Goal: Use online tool/utility

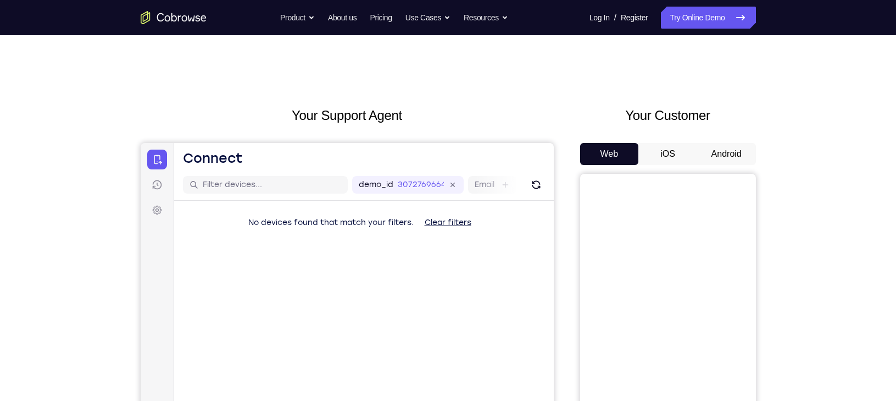
click at [724, 152] on button "Android" at bounding box center [726, 154] width 59 height 22
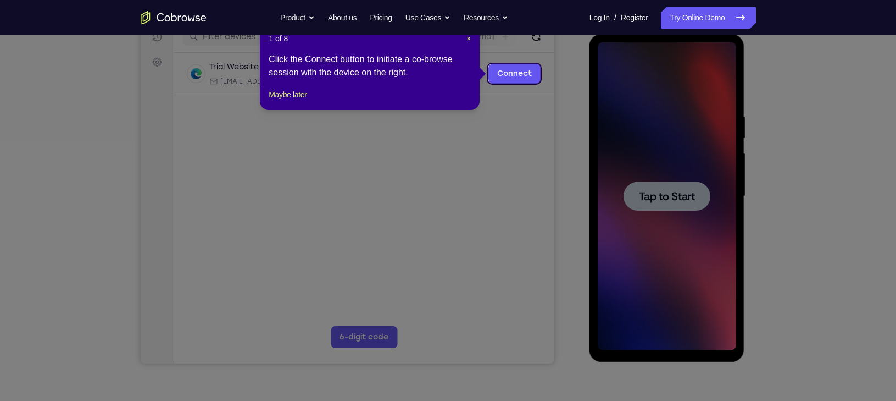
click at [464, 39] on header "1 of 8 ×" at bounding box center [370, 38] width 202 height 11
click at [468, 37] on span "×" at bounding box center [469, 38] width 4 height 9
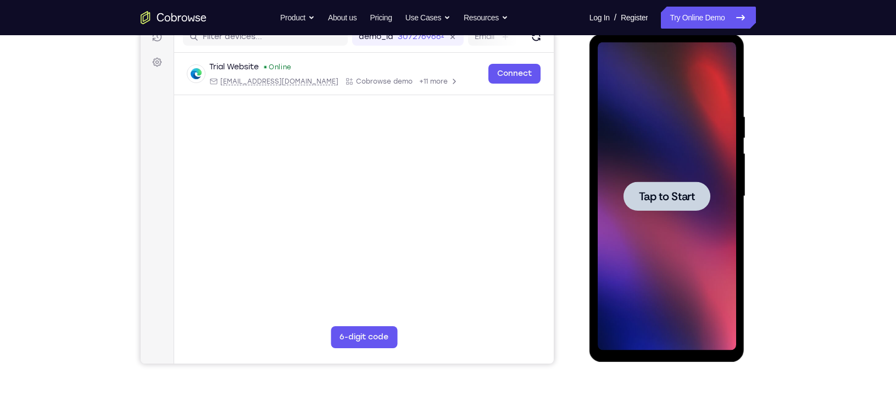
click at [659, 184] on div at bounding box center [667, 195] width 87 height 29
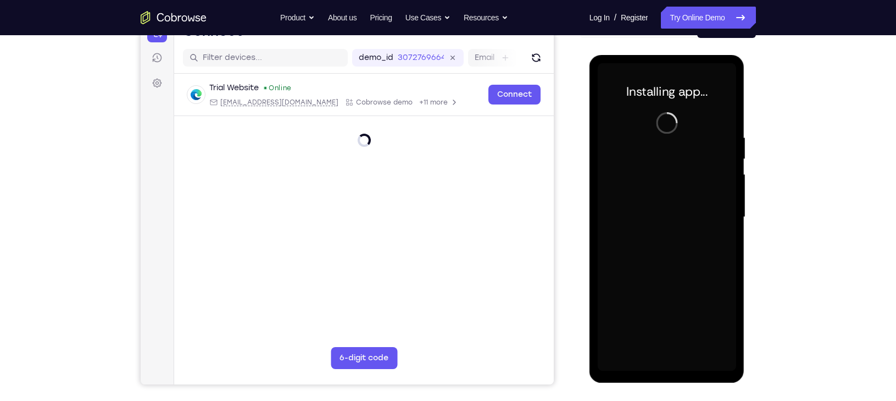
scroll to position [130, 0]
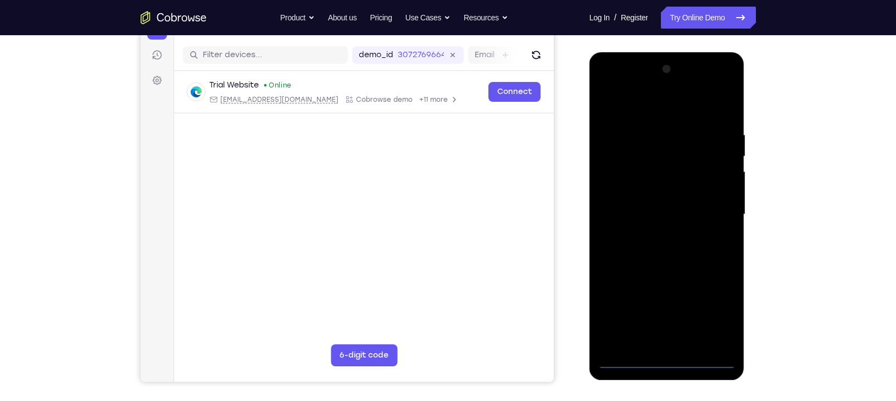
click at [670, 361] on div at bounding box center [667, 214] width 138 height 308
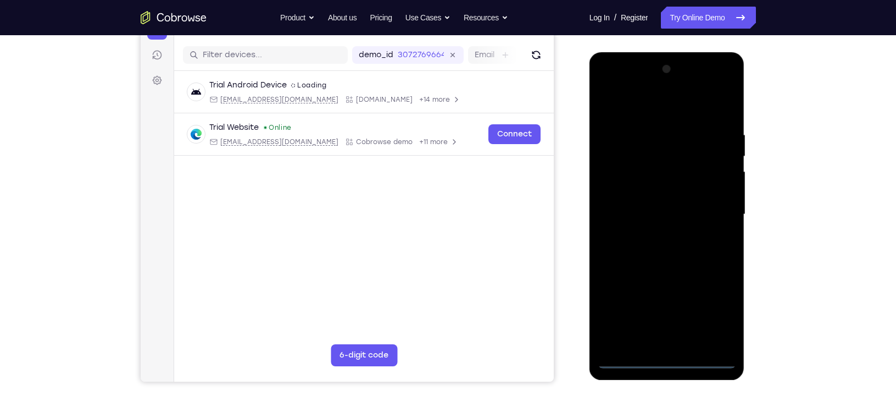
click at [715, 319] on div at bounding box center [667, 214] width 138 height 308
click at [605, 93] on div at bounding box center [667, 214] width 138 height 308
click at [711, 212] on div at bounding box center [667, 214] width 138 height 308
click at [658, 229] on div at bounding box center [667, 214] width 138 height 308
click at [668, 205] on div at bounding box center [667, 214] width 138 height 308
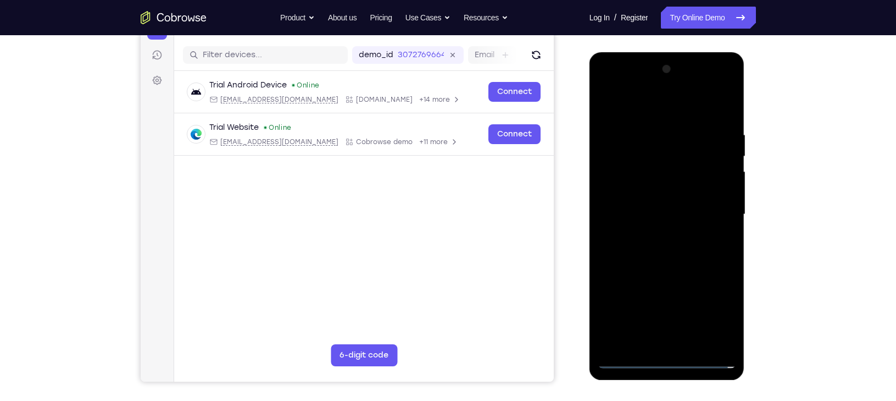
click at [668, 198] on div at bounding box center [667, 214] width 138 height 308
click at [682, 213] on div at bounding box center [667, 214] width 138 height 308
click at [692, 246] on div at bounding box center [667, 214] width 138 height 308
click at [689, 248] on div at bounding box center [667, 214] width 138 height 308
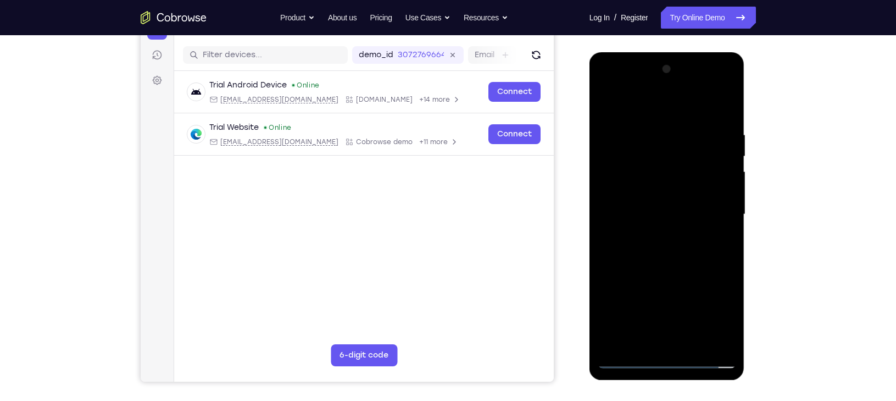
click at [726, 119] on div at bounding box center [667, 214] width 138 height 308
click at [640, 343] on div at bounding box center [667, 214] width 138 height 308
click at [658, 105] on div at bounding box center [667, 214] width 138 height 308
click at [650, 136] on div at bounding box center [667, 214] width 138 height 308
click at [619, 136] on div at bounding box center [667, 214] width 138 height 308
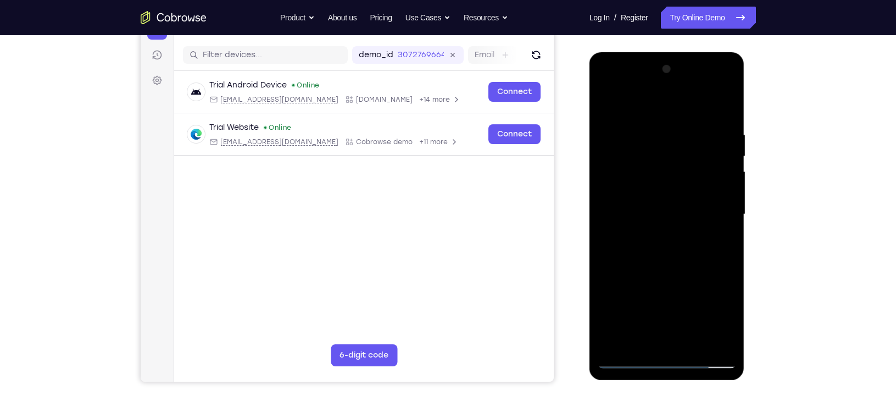
click at [720, 109] on div at bounding box center [667, 214] width 138 height 308
click at [632, 277] on div at bounding box center [667, 214] width 138 height 308
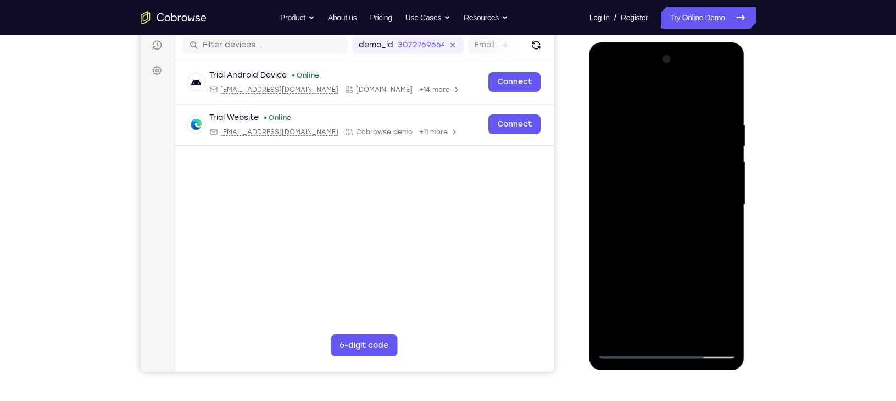
drag, startPoint x: 703, startPoint y: 231, endPoint x: 708, endPoint y: 195, distance: 37.2
click at [708, 195] on div at bounding box center [667, 205] width 138 height 308
click at [730, 175] on div at bounding box center [667, 205] width 138 height 308
click at [728, 178] on div at bounding box center [667, 205] width 138 height 308
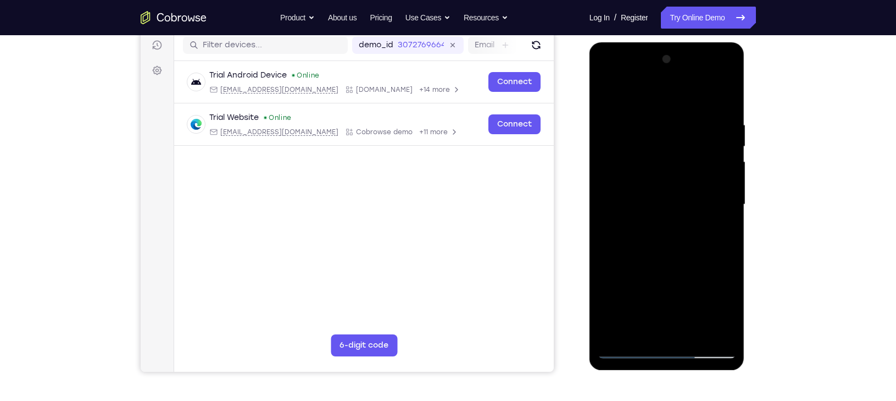
click at [603, 177] on div at bounding box center [667, 205] width 138 height 308
click at [608, 93] on div at bounding box center [667, 205] width 138 height 308
drag, startPoint x: 687, startPoint y: 148, endPoint x: 671, endPoint y: 269, distance: 121.4
click at [671, 269] on div at bounding box center [667, 205] width 138 height 308
click at [612, 117] on div at bounding box center [667, 205] width 138 height 308
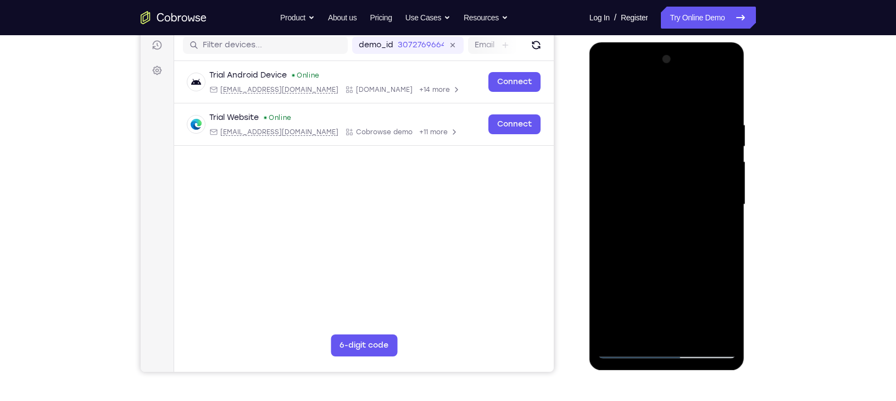
click at [726, 100] on div at bounding box center [667, 205] width 138 height 308
drag, startPoint x: 696, startPoint y: 189, endPoint x: 697, endPoint y: 102, distance: 86.8
click at [697, 102] on div at bounding box center [667, 205] width 138 height 308
drag, startPoint x: 668, startPoint y: 280, endPoint x: 666, endPoint y: 244, distance: 36.3
click at [669, 226] on div at bounding box center [667, 205] width 138 height 308
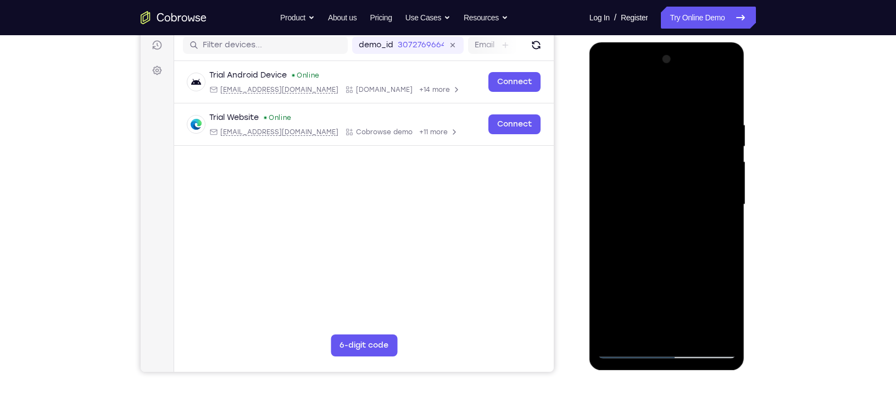
click at [611, 90] on div at bounding box center [667, 205] width 138 height 308
click at [728, 88] on div at bounding box center [667, 205] width 138 height 308
click at [615, 339] on div at bounding box center [667, 205] width 138 height 308
click at [728, 92] on div at bounding box center [667, 205] width 138 height 308
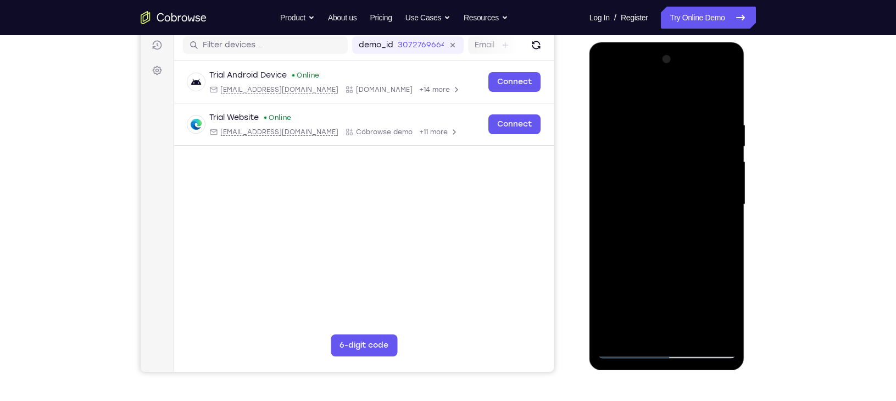
click at [702, 148] on div at bounding box center [667, 205] width 138 height 308
click at [614, 153] on div at bounding box center [667, 205] width 138 height 308
click at [612, 90] on div at bounding box center [667, 205] width 138 height 308
click at [715, 146] on div at bounding box center [667, 205] width 138 height 308
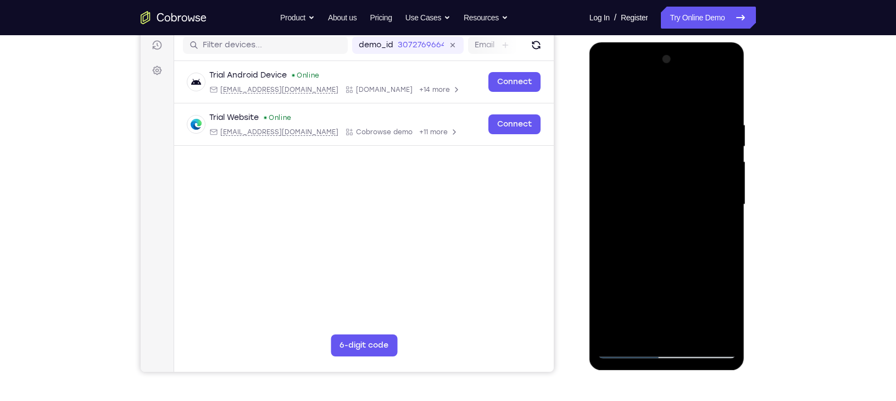
drag, startPoint x: 693, startPoint y: 245, endPoint x: 696, endPoint y: 138, distance: 106.7
click at [696, 138] on div at bounding box center [667, 205] width 138 height 308
click at [610, 93] on div at bounding box center [667, 205] width 138 height 308
drag, startPoint x: 682, startPoint y: 154, endPoint x: 648, endPoint y: 404, distance: 252.4
click at [648, 372] on html "Online web based iOS Simulators and Android Emulators. Run iPhone, iPad, Mobile…" at bounding box center [668, 207] width 157 height 330
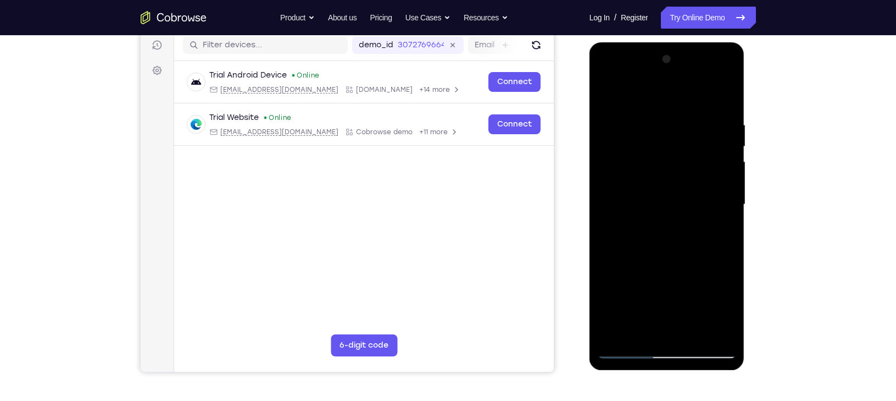
drag, startPoint x: 696, startPoint y: 119, endPoint x: 611, endPoint y: 121, distance: 85.8
click at [611, 121] on div at bounding box center [667, 205] width 138 height 308
drag, startPoint x: 678, startPoint y: 113, endPoint x: 569, endPoint y: 113, distance: 108.8
click at [590, 113] on html "Online web based iOS Simulators and Android Emulators. Run iPhone, iPad, Mobile…" at bounding box center [668, 207] width 157 height 330
drag, startPoint x: 670, startPoint y: 122, endPoint x: 742, endPoint y: 119, distance: 72.0
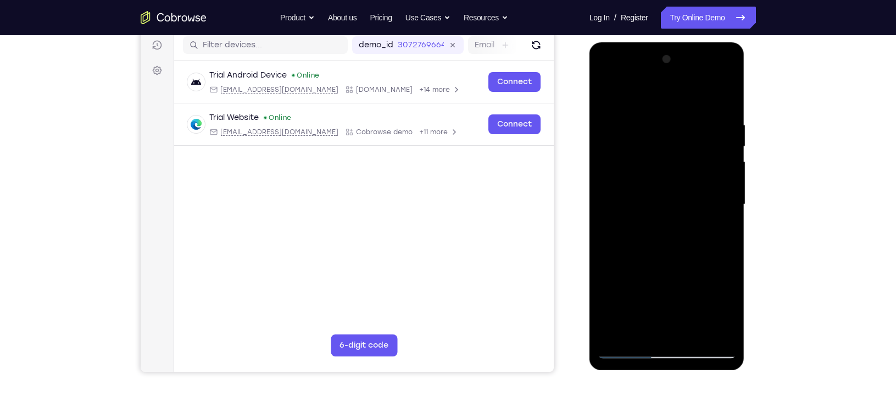
click at [742, 119] on div at bounding box center [668, 206] width 156 height 328
drag, startPoint x: 673, startPoint y: 124, endPoint x: 730, endPoint y: 139, distance: 59.0
click at [730, 139] on div at bounding box center [667, 205] width 138 height 308
click at [645, 334] on div at bounding box center [667, 205] width 138 height 308
drag, startPoint x: 679, startPoint y: 192, endPoint x: 690, endPoint y: 74, distance: 119.2
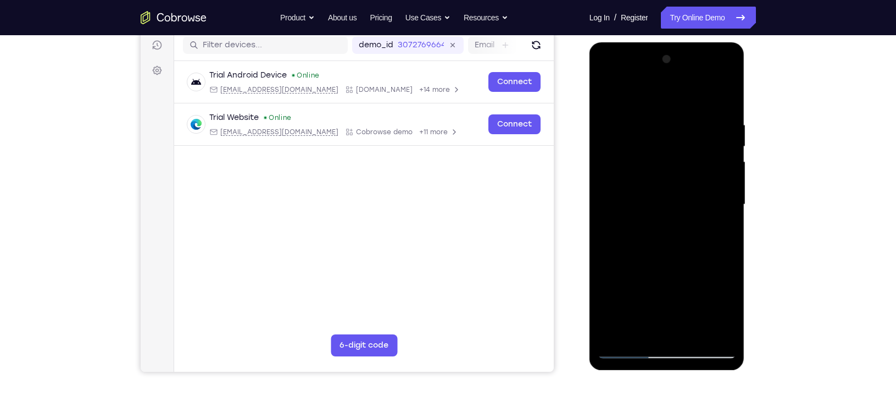
click at [690, 74] on div at bounding box center [667, 205] width 138 height 308
drag, startPoint x: 683, startPoint y: 215, endPoint x: 703, endPoint y: 101, distance: 116.2
click at [703, 101] on div at bounding box center [667, 205] width 138 height 308
